Goal: Transaction & Acquisition: Obtain resource

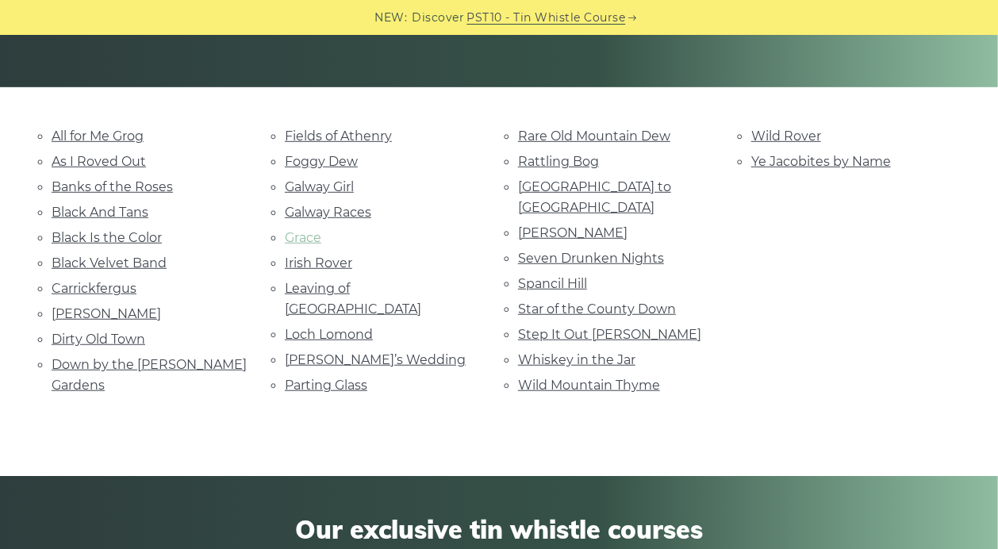
click at [305, 236] on link "Grace" at bounding box center [303, 237] width 37 height 15
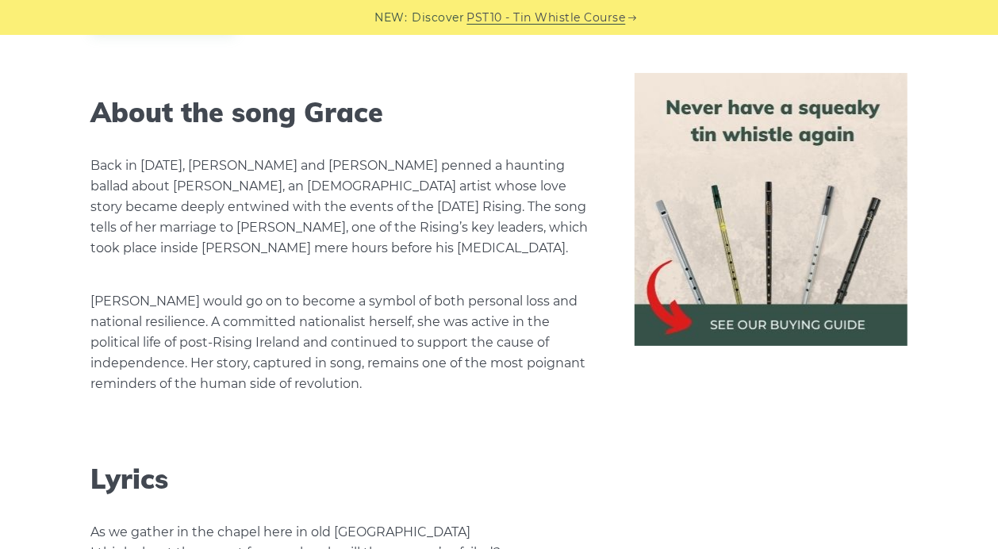
scroll to position [2553, 0]
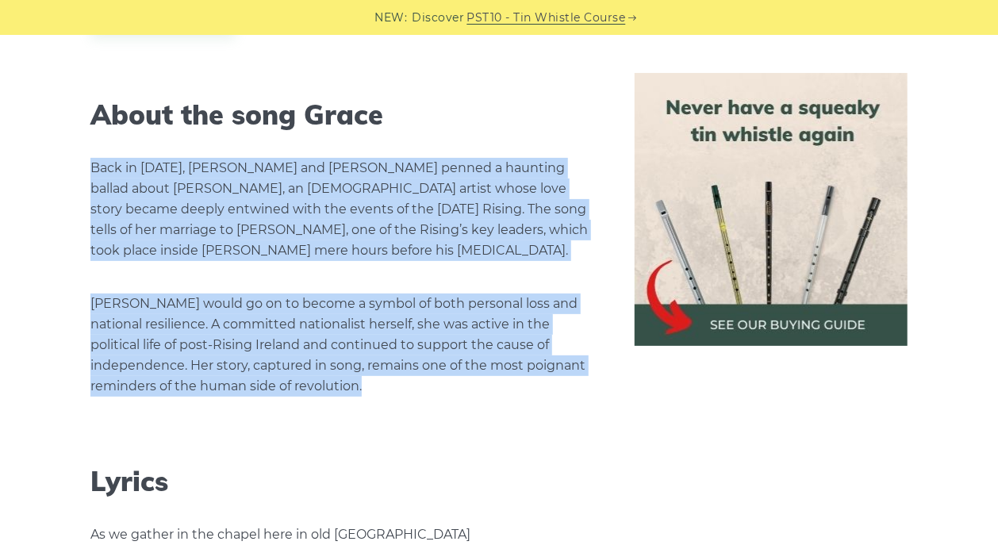
drag, startPoint x: 91, startPoint y: 170, endPoint x: 388, endPoint y: 393, distance: 371.2
copy div "Back in [DATE], [PERSON_NAME] and [PERSON_NAME] penned a haunting ballad about …"
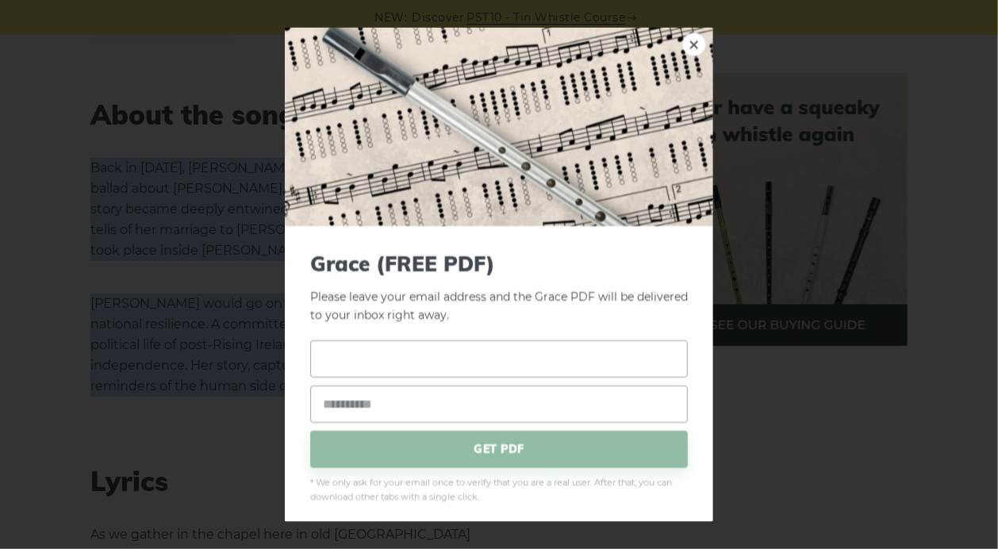
click at [377, 358] on input "text" at bounding box center [499, 358] width 378 height 37
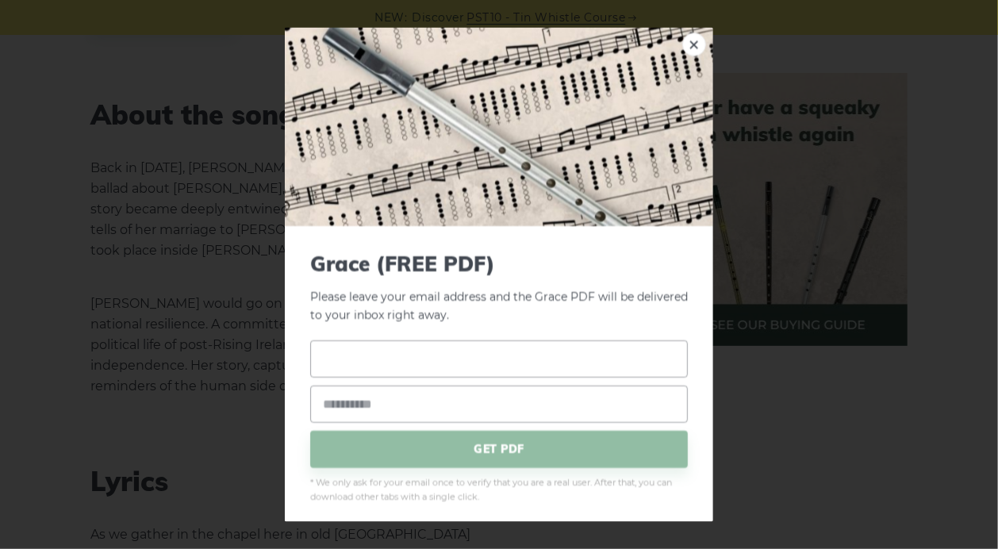
type input "**********"
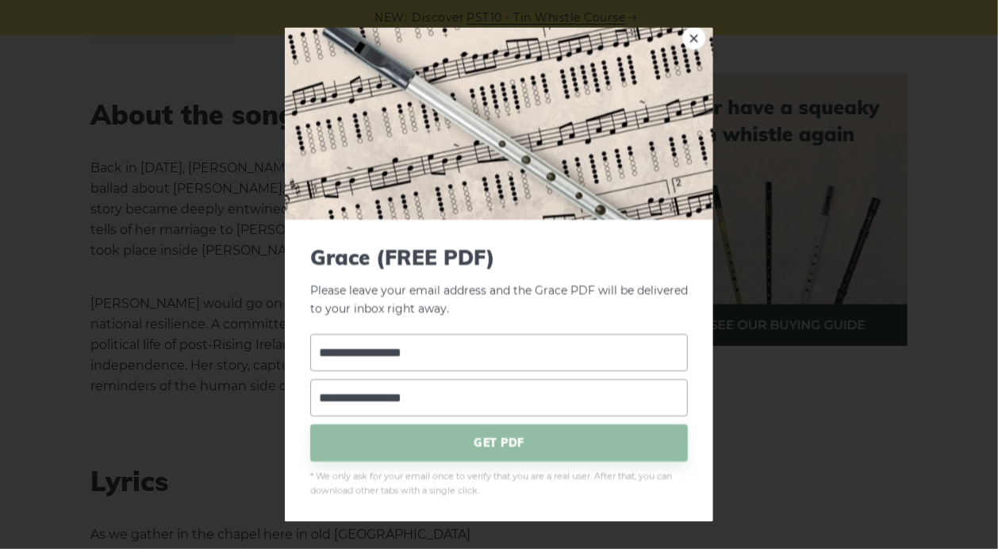
scroll to position [7, 0]
click at [481, 444] on span "GET PDF" at bounding box center [499, 441] width 378 height 37
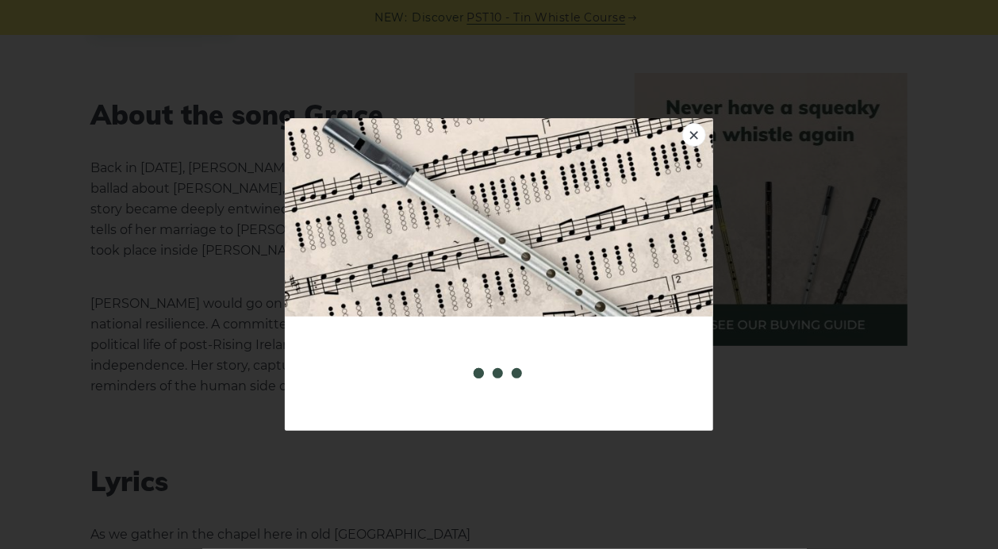
scroll to position [0, 0]
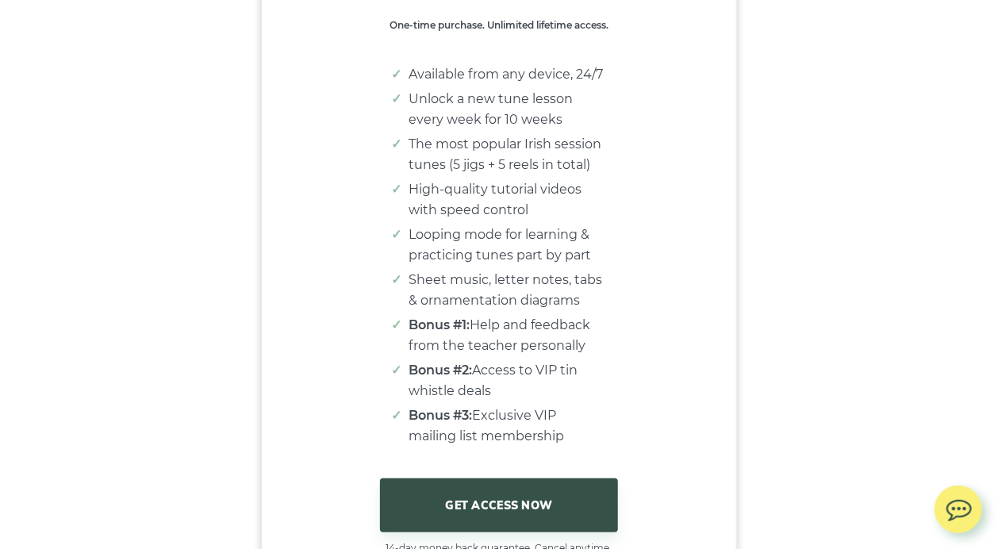
scroll to position [10296, 0]
